Goal: Information Seeking & Learning: Understand process/instructions

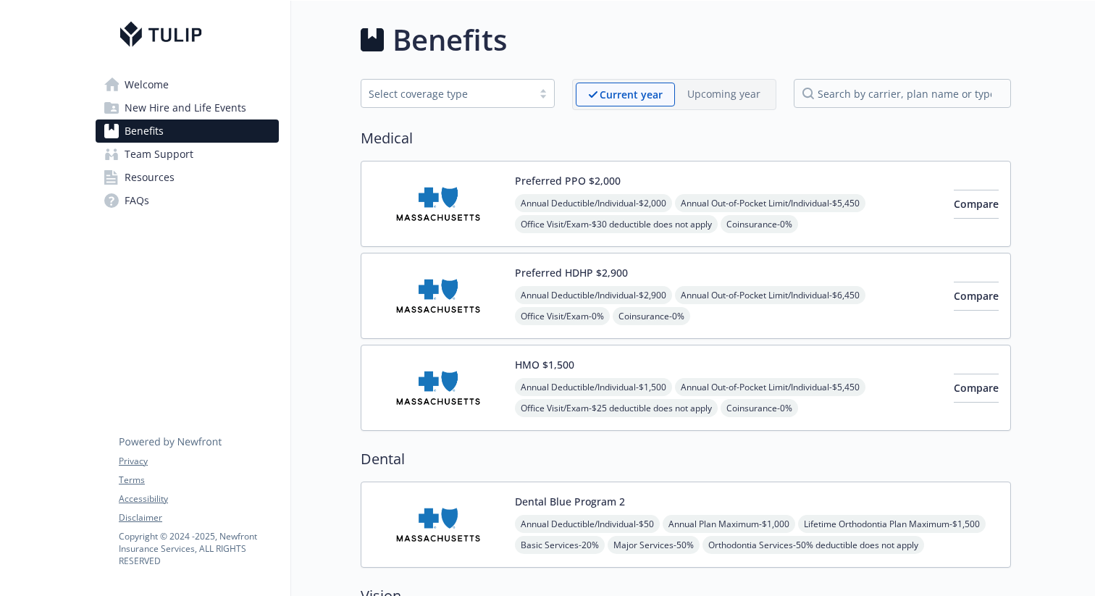
click at [148, 185] on span "Resources" at bounding box center [150, 177] width 50 height 23
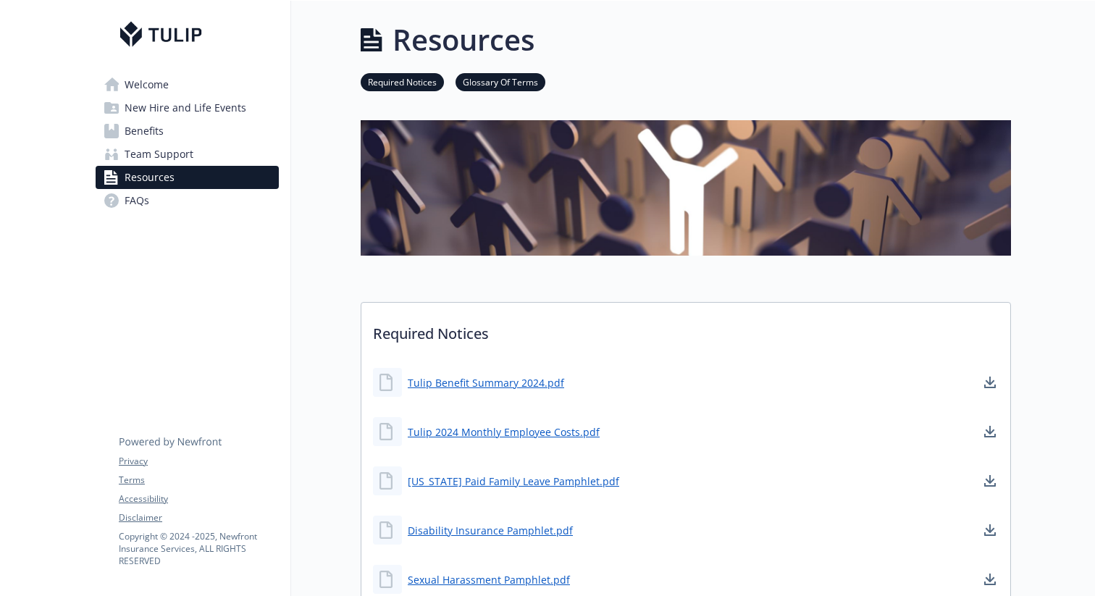
click at [182, 163] on span "Team Support" at bounding box center [159, 154] width 69 height 23
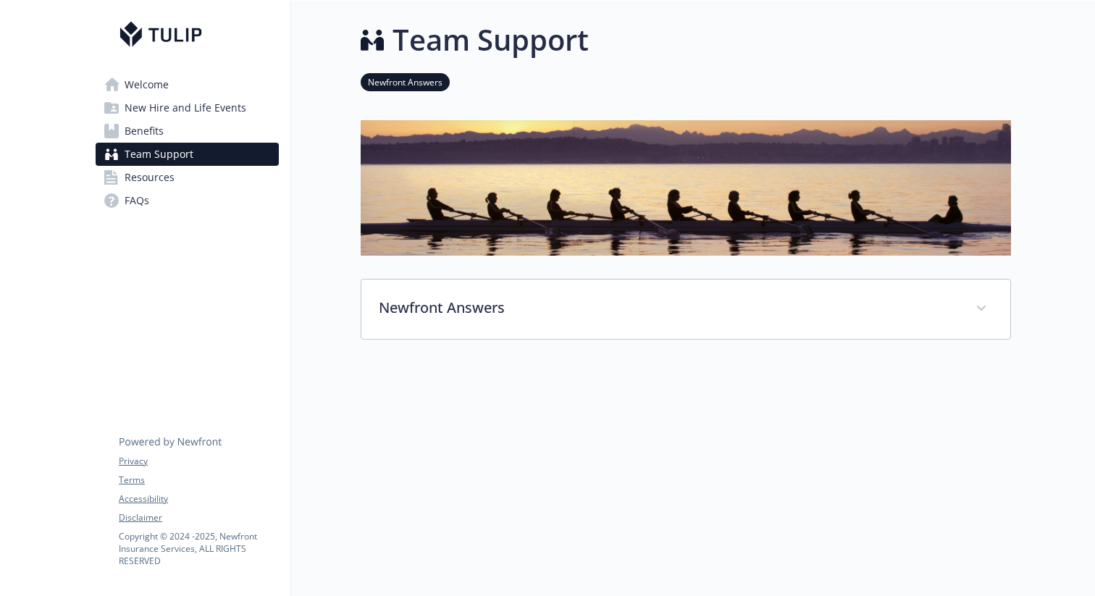
click at [161, 103] on span "New Hire and Life Events" at bounding box center [186, 107] width 122 height 23
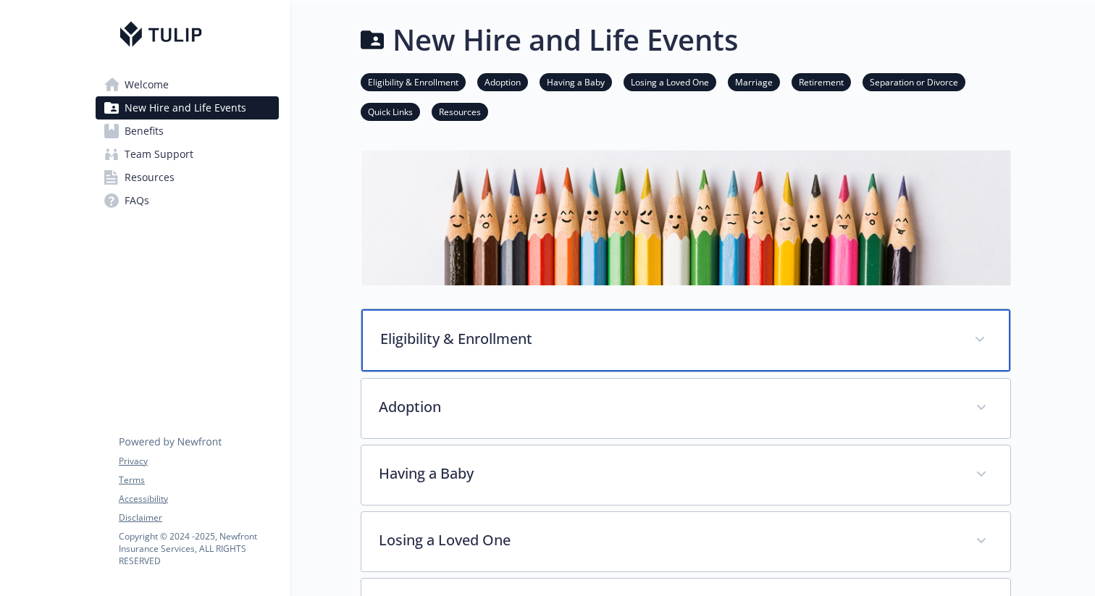
click at [475, 354] on div "Eligibility & Enrollment" at bounding box center [685, 340] width 649 height 62
